Goal: Task Accomplishment & Management: Complete application form

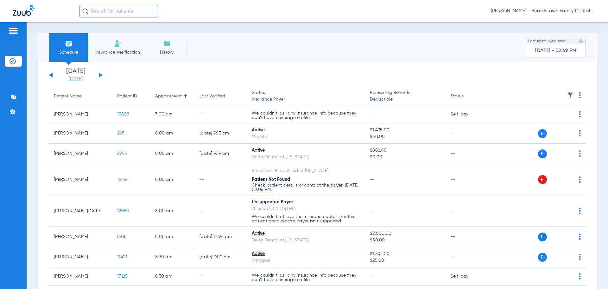
click at [71, 78] on link "[DATE]" at bounding box center [76, 79] width 38 height 6
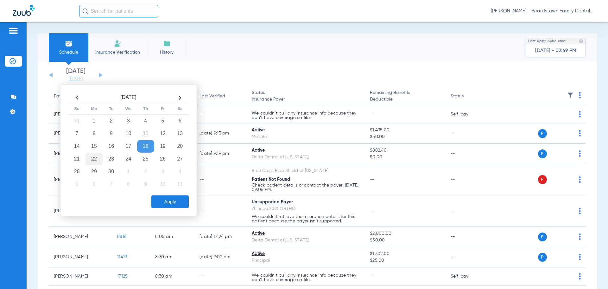
click at [92, 156] on td "22" at bounding box center [94, 158] width 17 height 13
click at [162, 197] on button "Apply" at bounding box center [169, 201] width 37 height 13
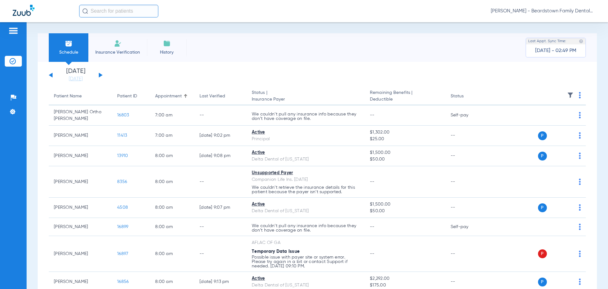
click at [112, 45] on li "Insurance Verification" at bounding box center [117, 47] width 59 height 29
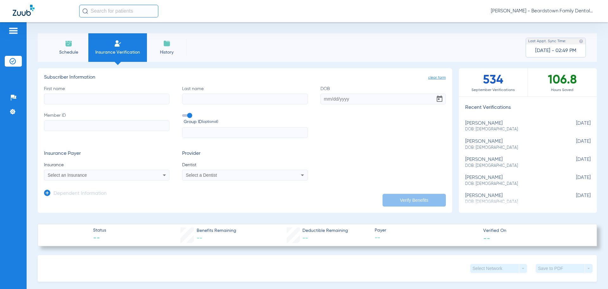
click at [96, 100] on input "First name" at bounding box center [106, 98] width 125 height 11
type input "[DEMOGRAPHIC_DATA]"
type input "[PERSON_NAME]"
type input "[DATE]"
click at [84, 124] on input "Member ID Required" at bounding box center [106, 125] width 125 height 11
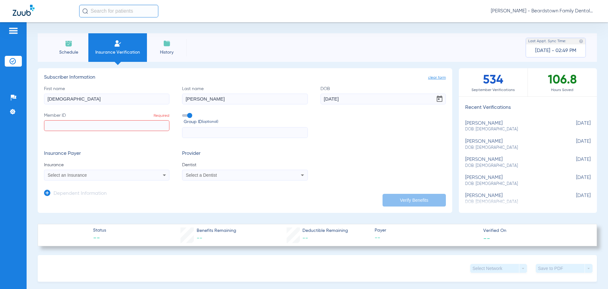
paste input "640965692-01"
type input "640965692-01"
click at [183, 114] on span at bounding box center [187, 115] width 10 height 3
click at [183, 113] on input "Group ID (optional)" at bounding box center [183, 113] width 0 height 0
click at [158, 178] on div "Select an Insurance" at bounding box center [106, 175] width 125 height 8
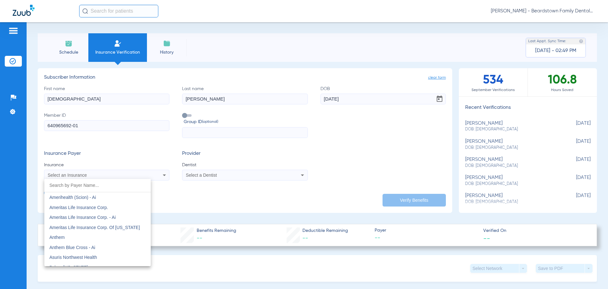
scroll to position [222, 0]
click at [183, 192] on div at bounding box center [304, 144] width 608 height 289
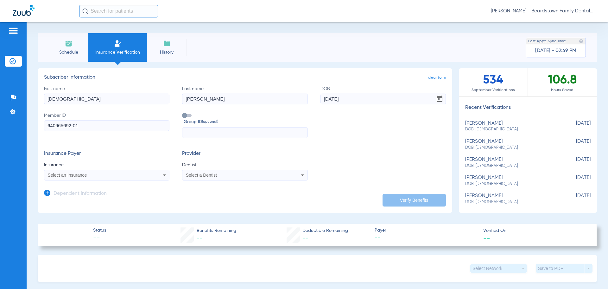
click at [287, 177] on div "Select a Dentist" at bounding box center [244, 175] width 125 height 8
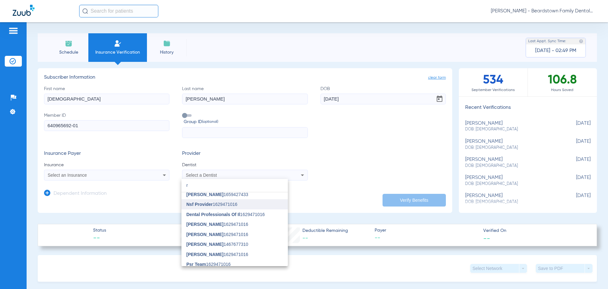
scroll to position [158, 0]
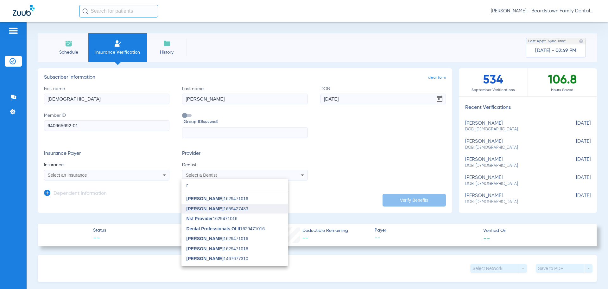
type input "r"
click at [211, 207] on span "[PERSON_NAME]" at bounding box center [205, 208] width 37 height 5
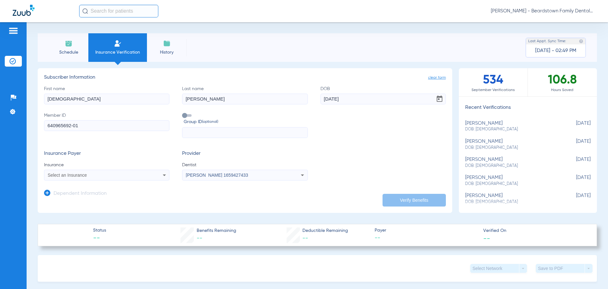
click at [163, 176] on icon at bounding box center [164, 175] width 3 height 2
type input "aflac"
click at [95, 198] on mat-option "Aflac Of Ga" at bounding box center [97, 197] width 106 height 10
click at [414, 199] on button "Verify Benefits" at bounding box center [414, 200] width 63 height 13
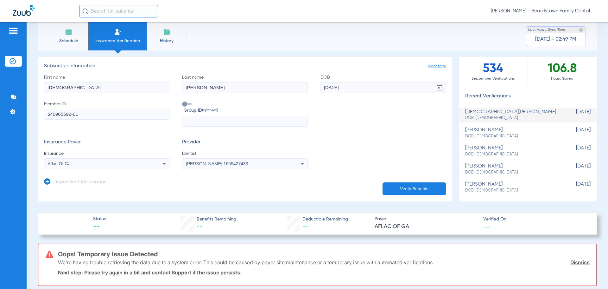
scroll to position [0, 0]
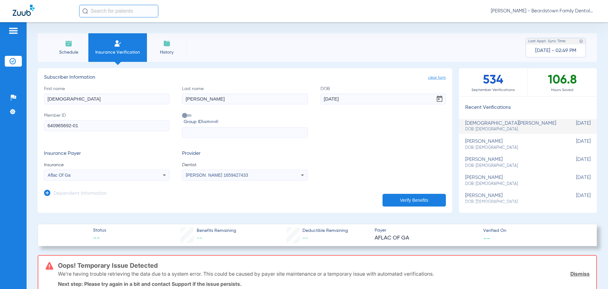
click at [64, 45] on li "Schedule" at bounding box center [69, 47] width 40 height 29
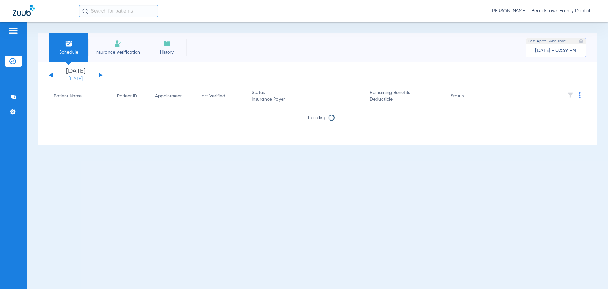
click at [84, 79] on link "[DATE]" at bounding box center [76, 79] width 38 height 6
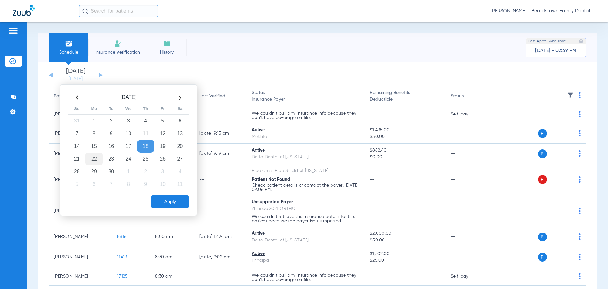
click at [92, 162] on td "22" at bounding box center [94, 158] width 17 height 13
click at [95, 159] on td "22" at bounding box center [94, 158] width 17 height 13
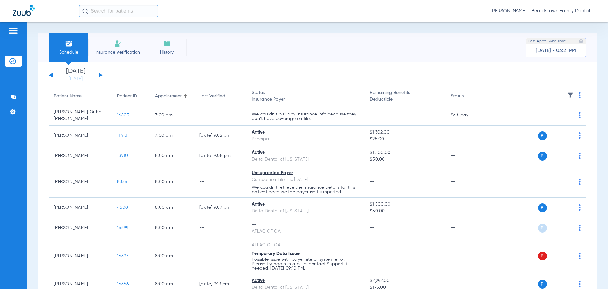
click at [567, 94] on img at bounding box center [570, 95] width 6 height 6
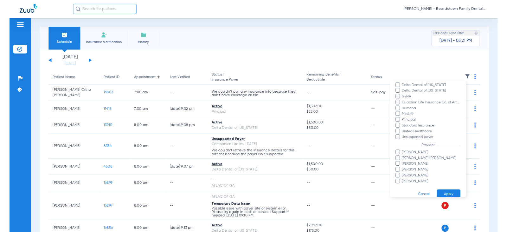
scroll to position [144, 0]
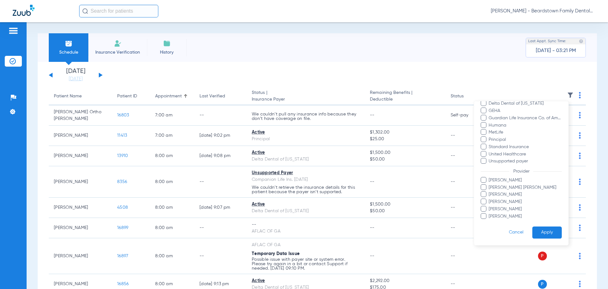
click at [497, 180] on span "[PERSON_NAME]" at bounding box center [524, 180] width 73 height 7
click at [490, 184] on input "[PERSON_NAME]" at bounding box center [490, 184] width 0 height 0
click at [539, 231] on button "Apply" at bounding box center [546, 232] width 29 height 12
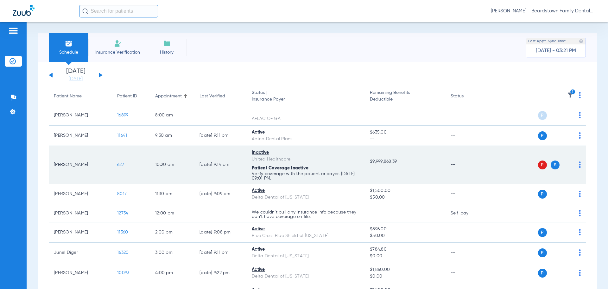
click at [553, 167] on span "S" at bounding box center [555, 164] width 9 height 9
click at [551, 164] on span "S" at bounding box center [555, 164] width 9 height 9
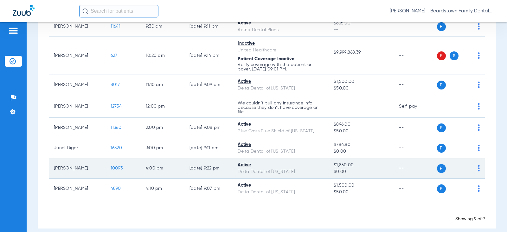
scroll to position [117, 0]
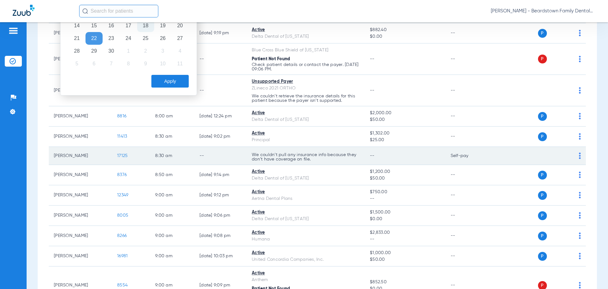
scroll to position [158, 0]
